Goal: Transaction & Acquisition: Purchase product/service

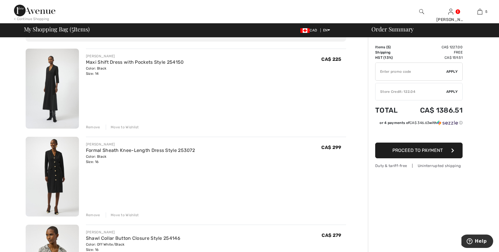
scroll to position [6, 0]
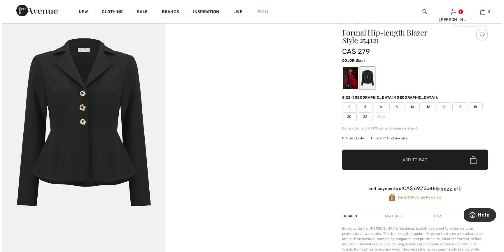
scroll to position [49, 0]
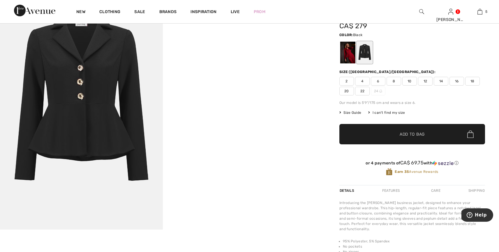
click at [99, 84] on img at bounding box center [81, 108] width 163 height 244
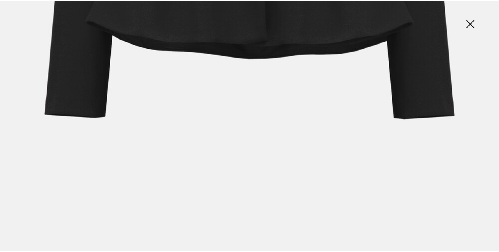
scroll to position [495, 0]
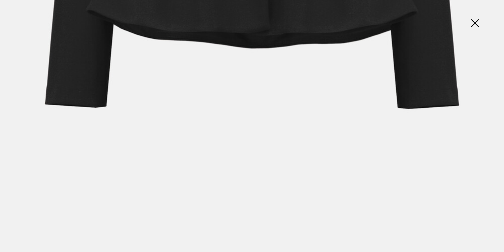
click at [474, 23] on img at bounding box center [474, 24] width 29 height 30
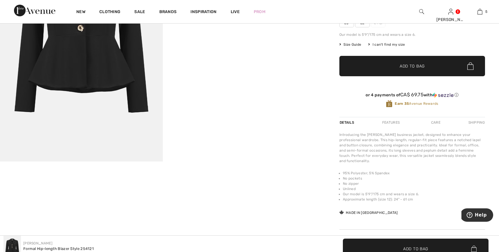
scroll to position [0, 0]
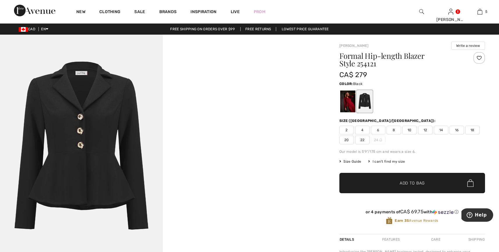
click at [457, 129] on span "16" at bounding box center [457, 130] width 15 height 9
click at [405, 183] on span "Add to Bag" at bounding box center [412, 183] width 25 height 6
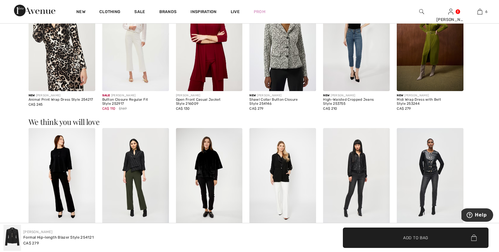
scroll to position [418, 0]
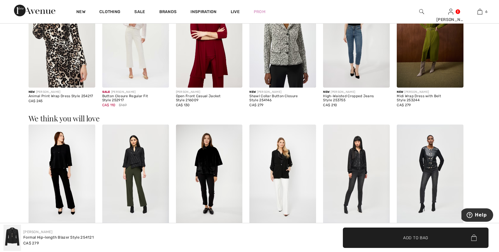
click at [431, 157] on img at bounding box center [430, 175] width 67 height 100
